Goal: Navigation & Orientation: Understand site structure

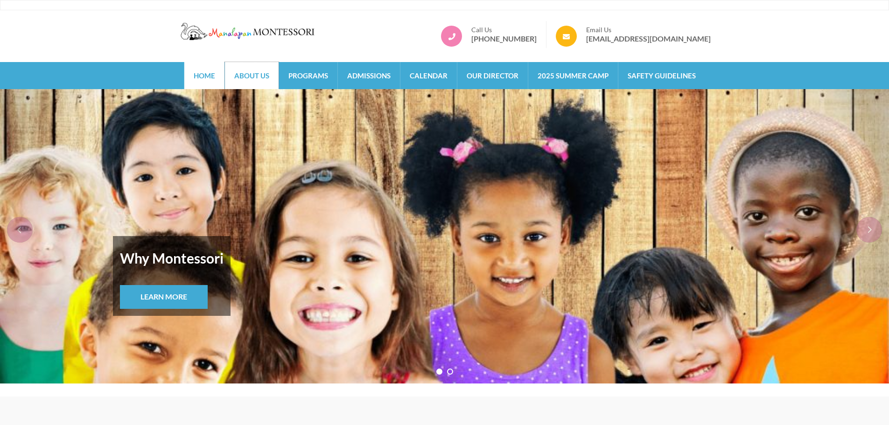
click at [266, 71] on link "About Us" at bounding box center [252, 75] width 54 height 27
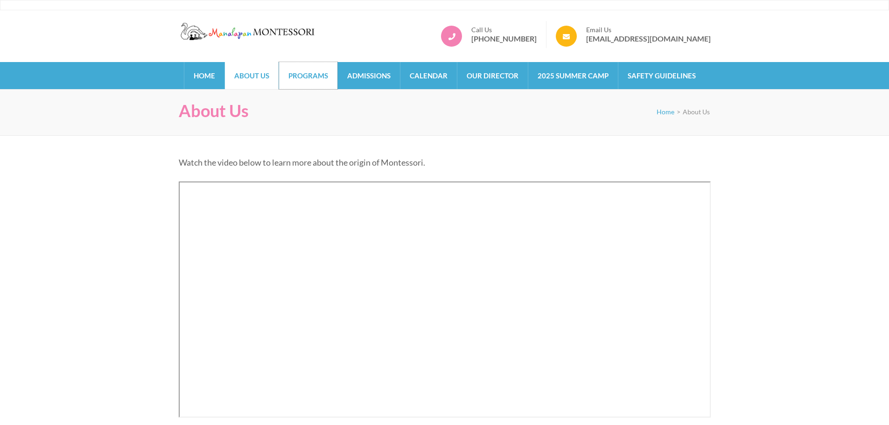
click at [324, 74] on link "Programs" at bounding box center [308, 75] width 58 height 27
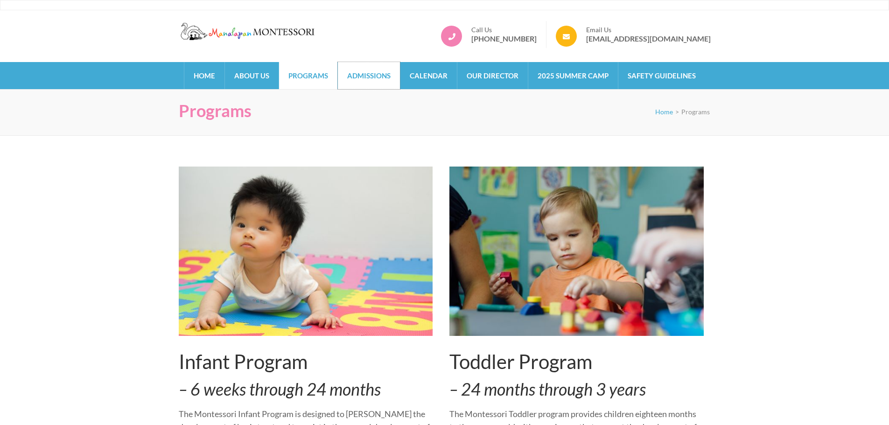
click at [385, 78] on link "Admissions" at bounding box center [369, 75] width 62 height 27
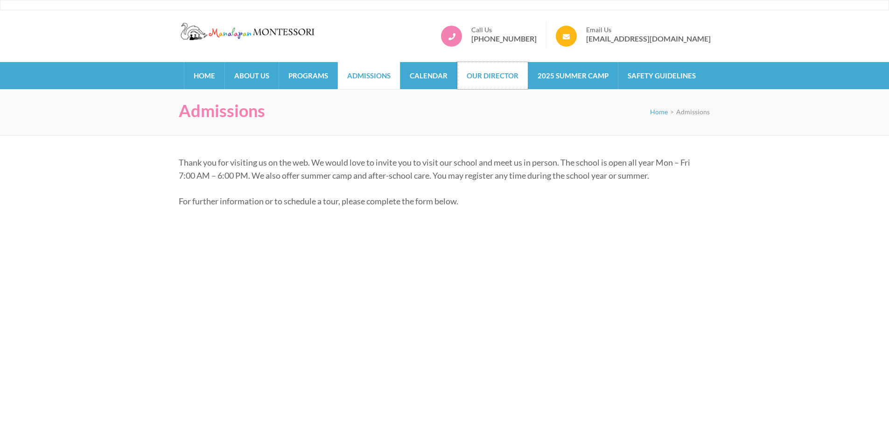
click at [503, 72] on link "Our Director" at bounding box center [492, 75] width 70 height 27
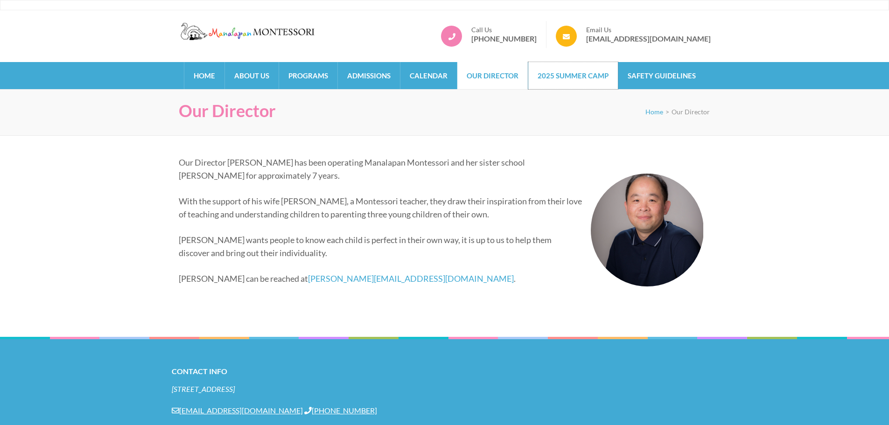
click at [571, 73] on link "2025 Summer Camp" at bounding box center [573, 75] width 90 height 27
